Goal: Information Seeking & Learning: Find contact information

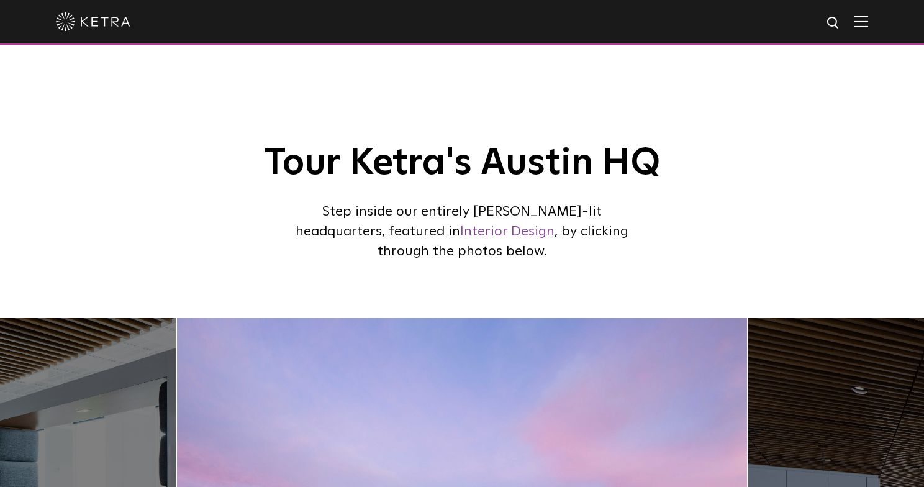
click at [865, 27] on img at bounding box center [861, 22] width 14 height 12
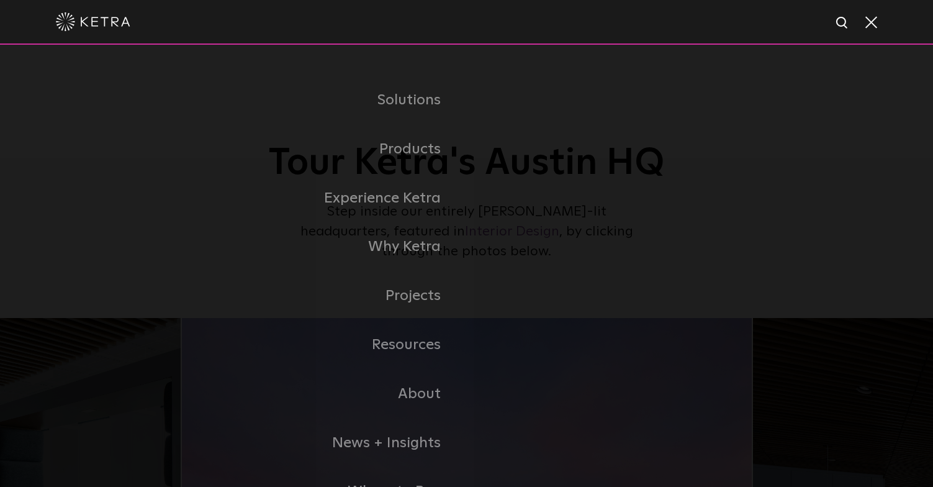
click at [117, 24] on img at bounding box center [93, 21] width 74 height 19
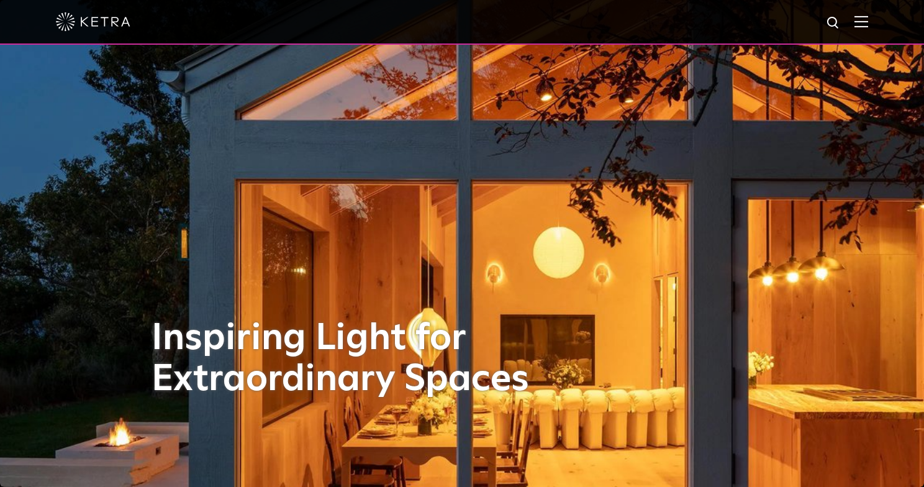
click at [868, 24] on img at bounding box center [861, 22] width 14 height 12
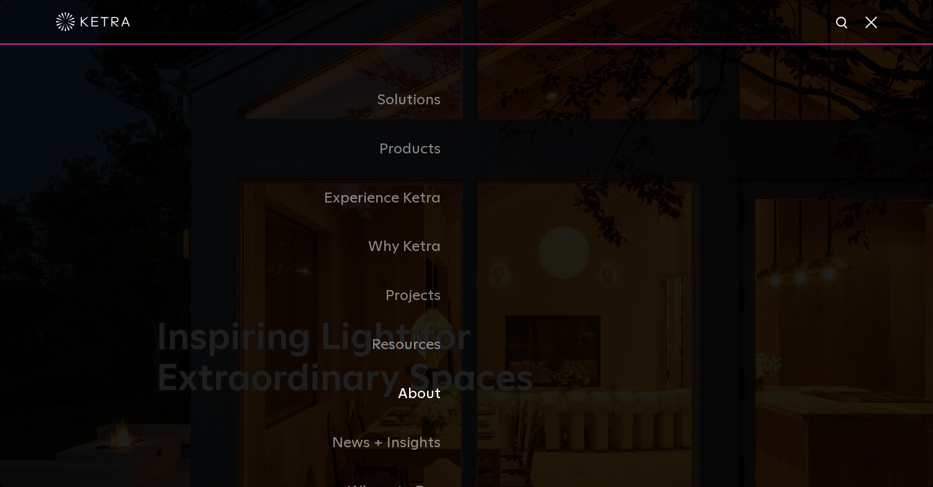
click at [430, 398] on link "About" at bounding box center [311, 393] width 310 height 49
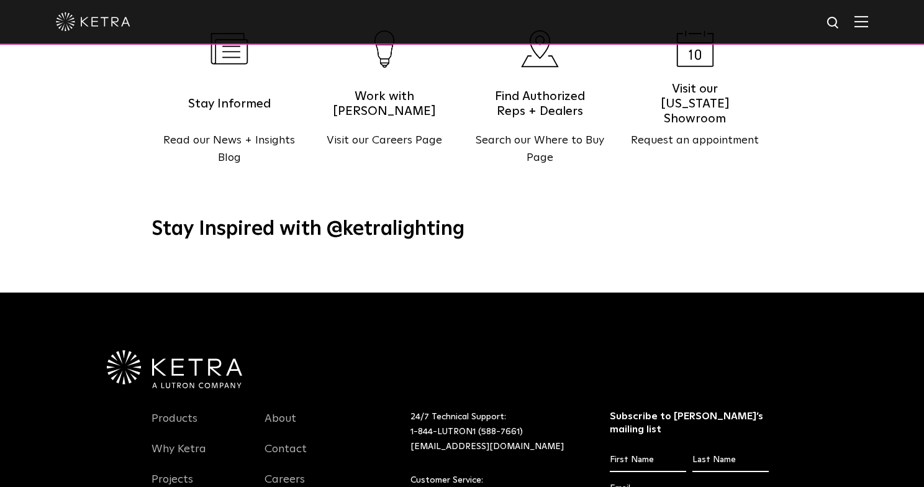
scroll to position [1552, 0]
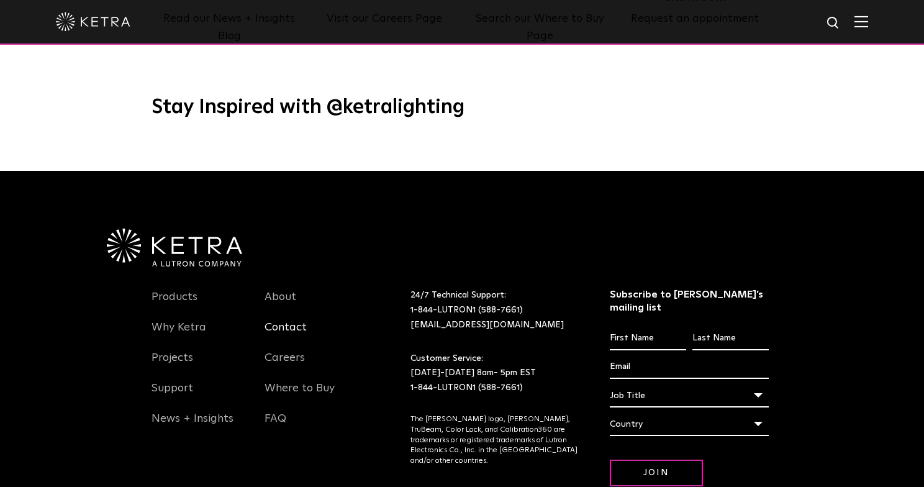
click at [288, 320] on link "Contact" at bounding box center [285, 334] width 42 height 29
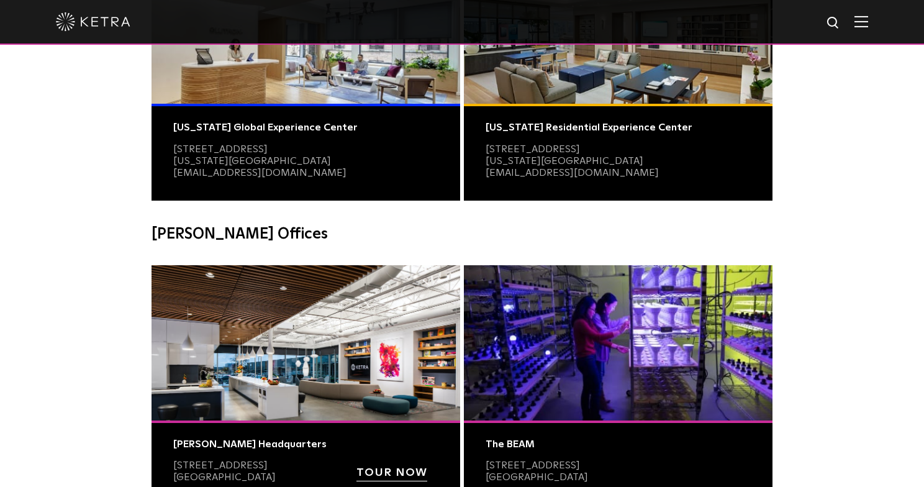
scroll to position [372, 0]
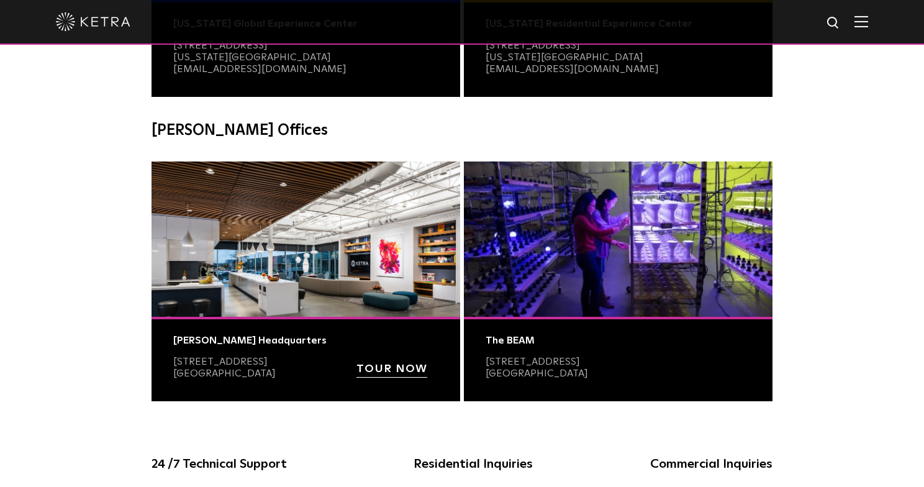
drag, startPoint x: 304, startPoint y: 400, endPoint x: 145, endPoint y: 420, distance: 160.2
click at [145, 420] on div "Contact Us Where to Experience [GEOGRAPHIC_DATA] [US_STATE] Global Experience C…" at bounding box center [462, 68] width 646 height 708
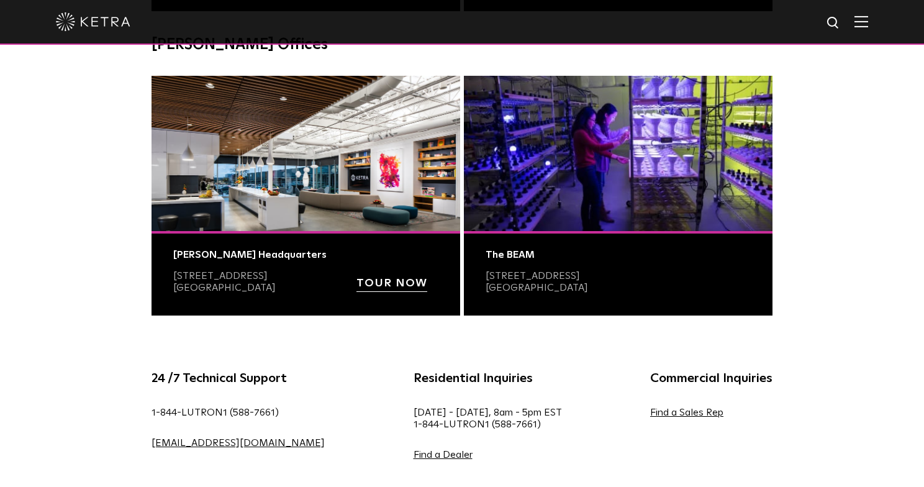
scroll to position [497, 0]
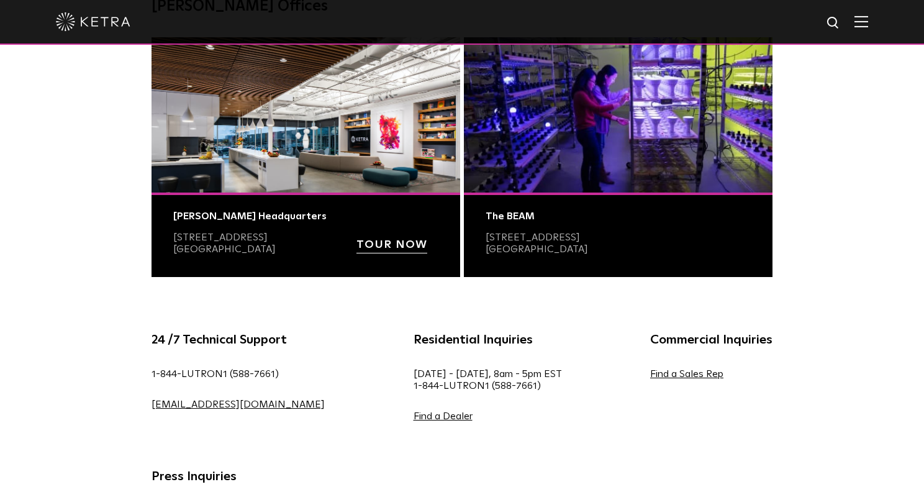
click at [872, 323] on div "24 /7 Technical Support 1-844-LUTRON1 (588-7661) [EMAIL_ADDRESS][DOMAIN_NAME] R…" at bounding box center [462, 439] width 924 height 280
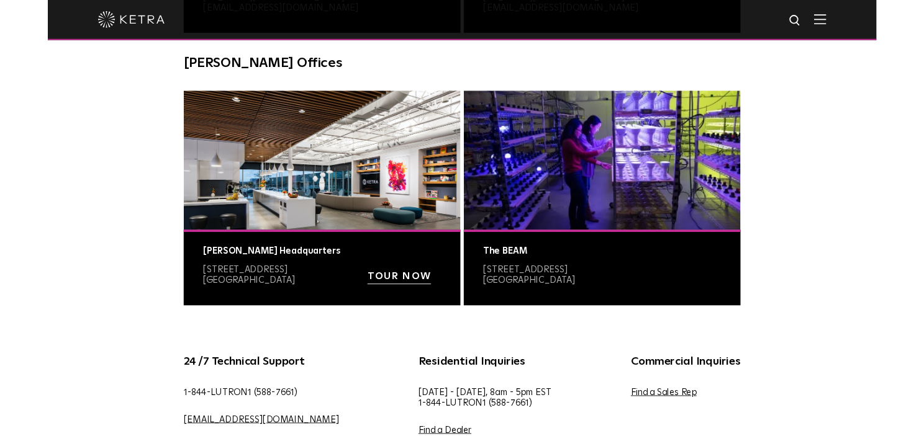
scroll to position [372, 0]
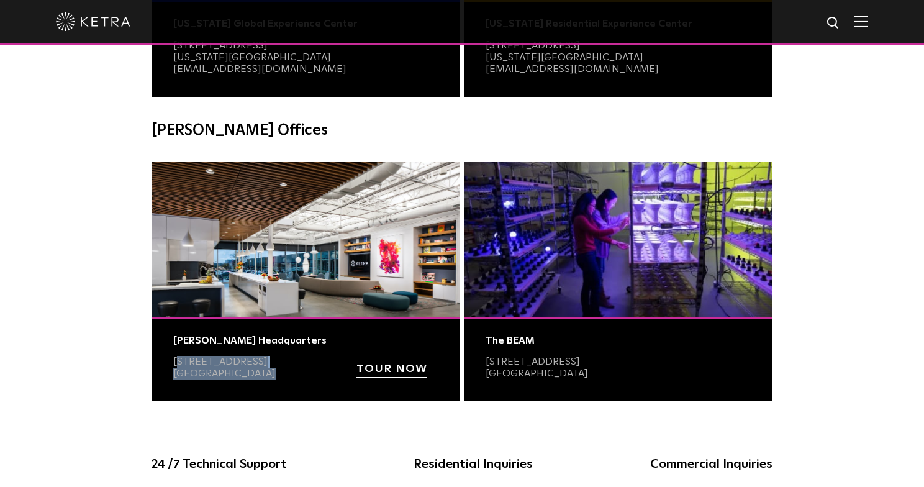
drag, startPoint x: 257, startPoint y: 374, endPoint x: 171, endPoint y: 360, distance: 87.5
click at [171, 360] on div "[PERSON_NAME] Headquarters [STREET_ADDRESS] TOUR NOW" at bounding box center [305, 359] width 309 height 85
drag, startPoint x: 171, startPoint y: 360, endPoint x: 192, endPoint y: 359, distance: 21.7
click at [192, 359] on link "[STREET_ADDRESS]" at bounding box center [220, 361] width 94 height 10
click at [58, 292] on div "Contact Us Where to Experience [GEOGRAPHIC_DATA] [US_STATE] Global Experience C…" at bounding box center [462, 68] width 924 height 708
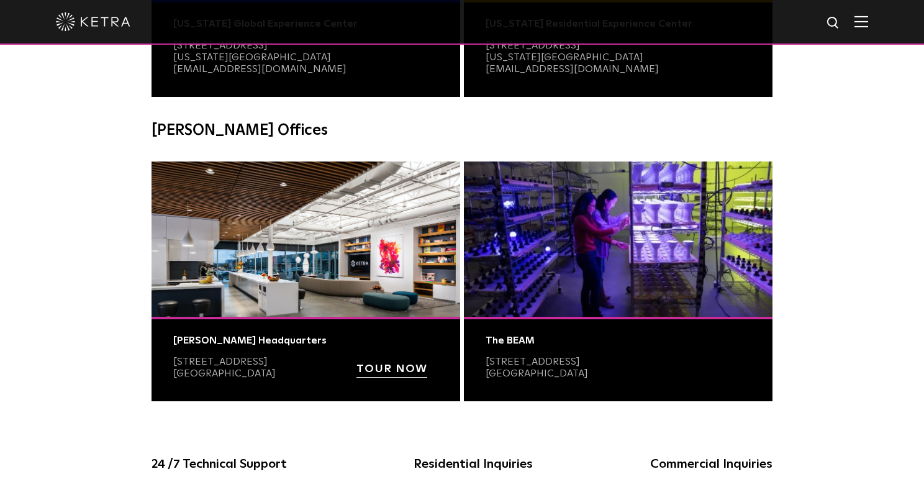
drag, startPoint x: 251, startPoint y: 378, endPoint x: 245, endPoint y: 381, distance: 6.9
click at [244, 383] on div "[PERSON_NAME] Headquarters [STREET_ADDRESS] TOUR NOW" at bounding box center [305, 359] width 309 height 85
click at [192, 399] on div "[PERSON_NAME] Headquarters [STREET_ADDRESS] TOUR NOW" at bounding box center [305, 359] width 309 height 85
drag, startPoint x: 192, startPoint y: 399, endPoint x: 273, endPoint y: 384, distance: 82.7
click at [273, 384] on div "[PERSON_NAME] Headquarters [STREET_ADDRESS] TOUR NOW" at bounding box center [305, 359] width 309 height 85
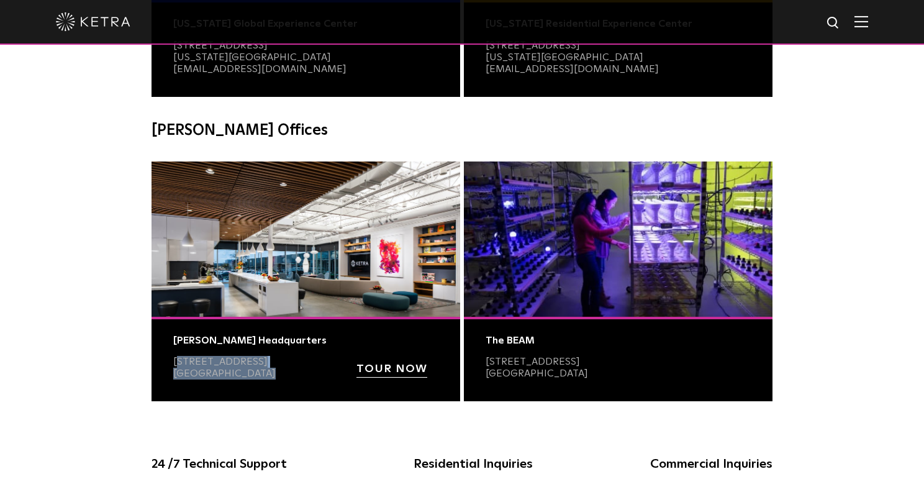
copy p "[STREET_ADDRESS]"
click at [96, 330] on div "Contact Us Where to Experience [GEOGRAPHIC_DATA] [US_STATE] Global Experience C…" at bounding box center [462, 68] width 924 height 708
